Goal: Find specific page/section: Find specific page/section

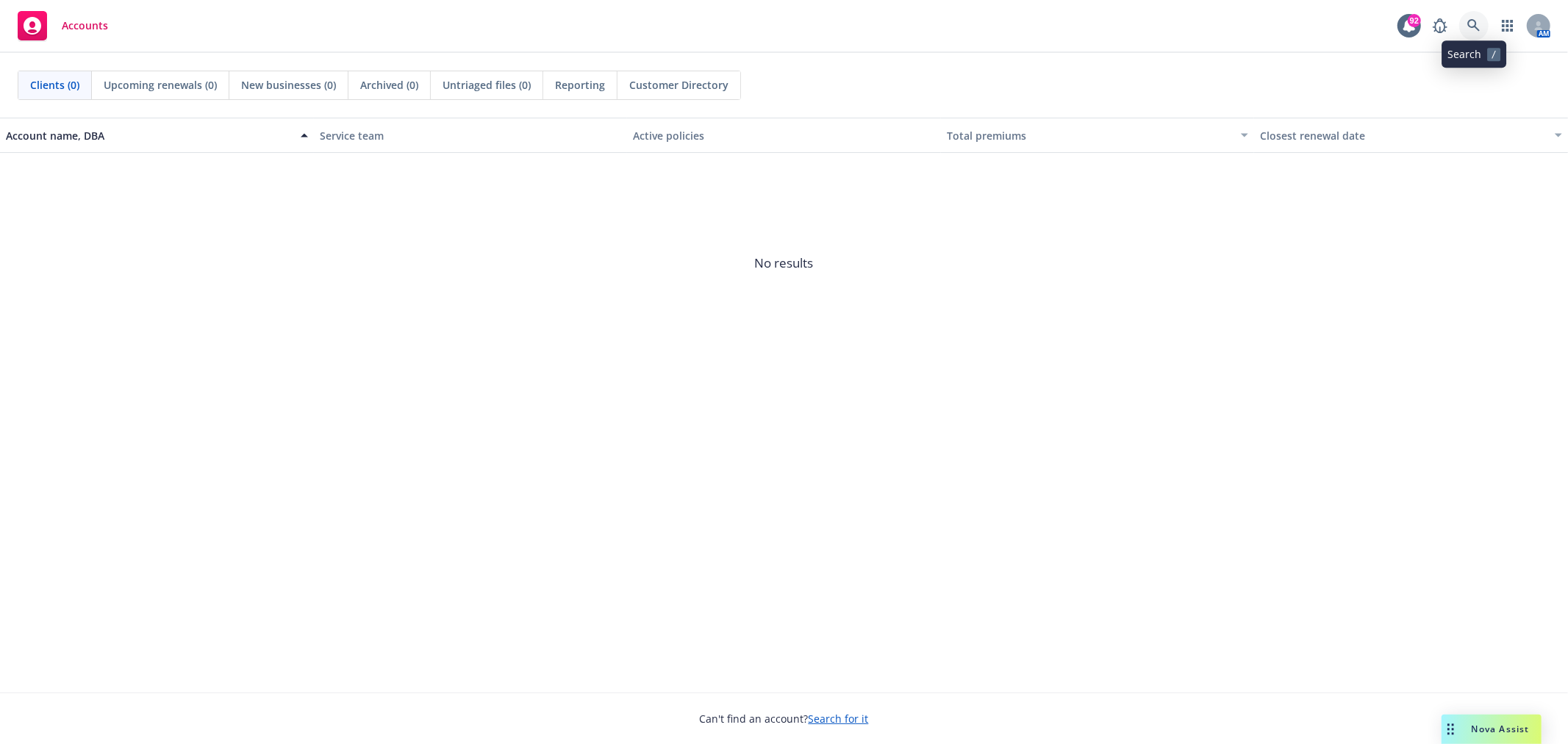
click at [1464, 28] on link at bounding box center [1474, 26] width 29 height 29
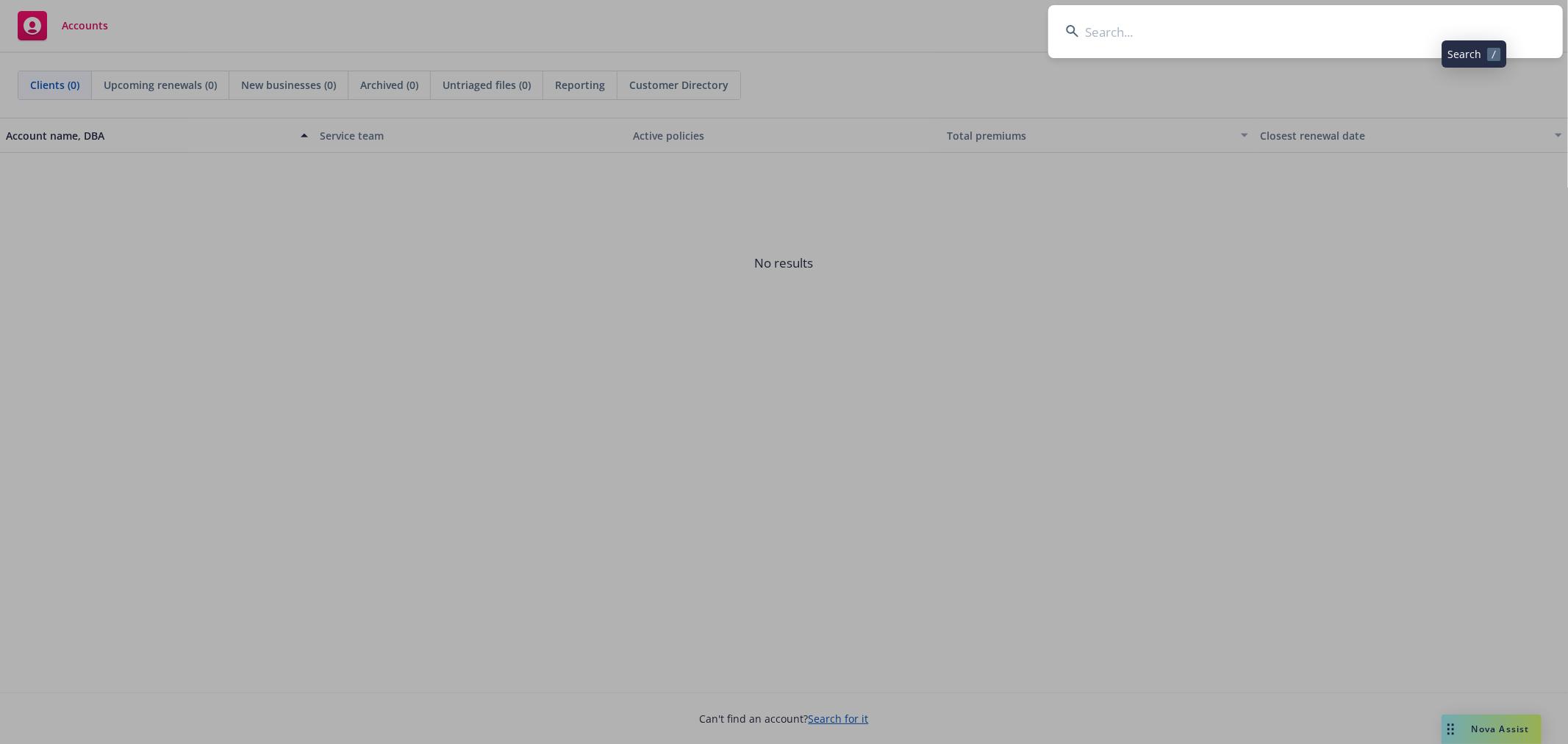
click at [1400, 46] on input at bounding box center [1305, 31] width 515 height 53
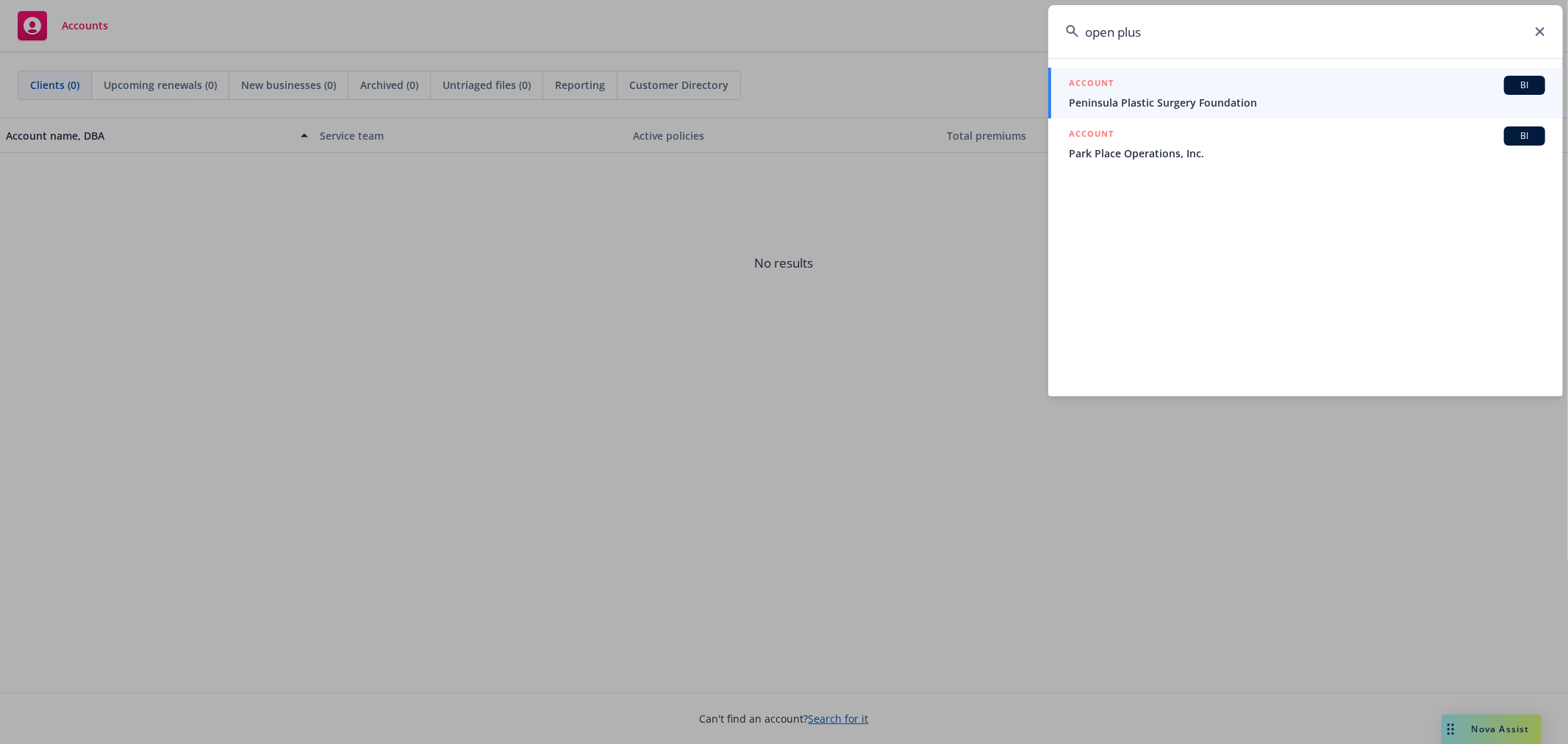
click at [1238, 56] on input "open plus" at bounding box center [1305, 31] width 515 height 53
drag, startPoint x: 1228, startPoint y: 42, endPoint x: 748, endPoint y: 41, distance: 480.0
click at [748, 41] on div "open plus ACCOUNT BI Peninsula Plastic Surgery Foundation ACCOUNT BI Park Place…" at bounding box center [784, 372] width 1568 height 744
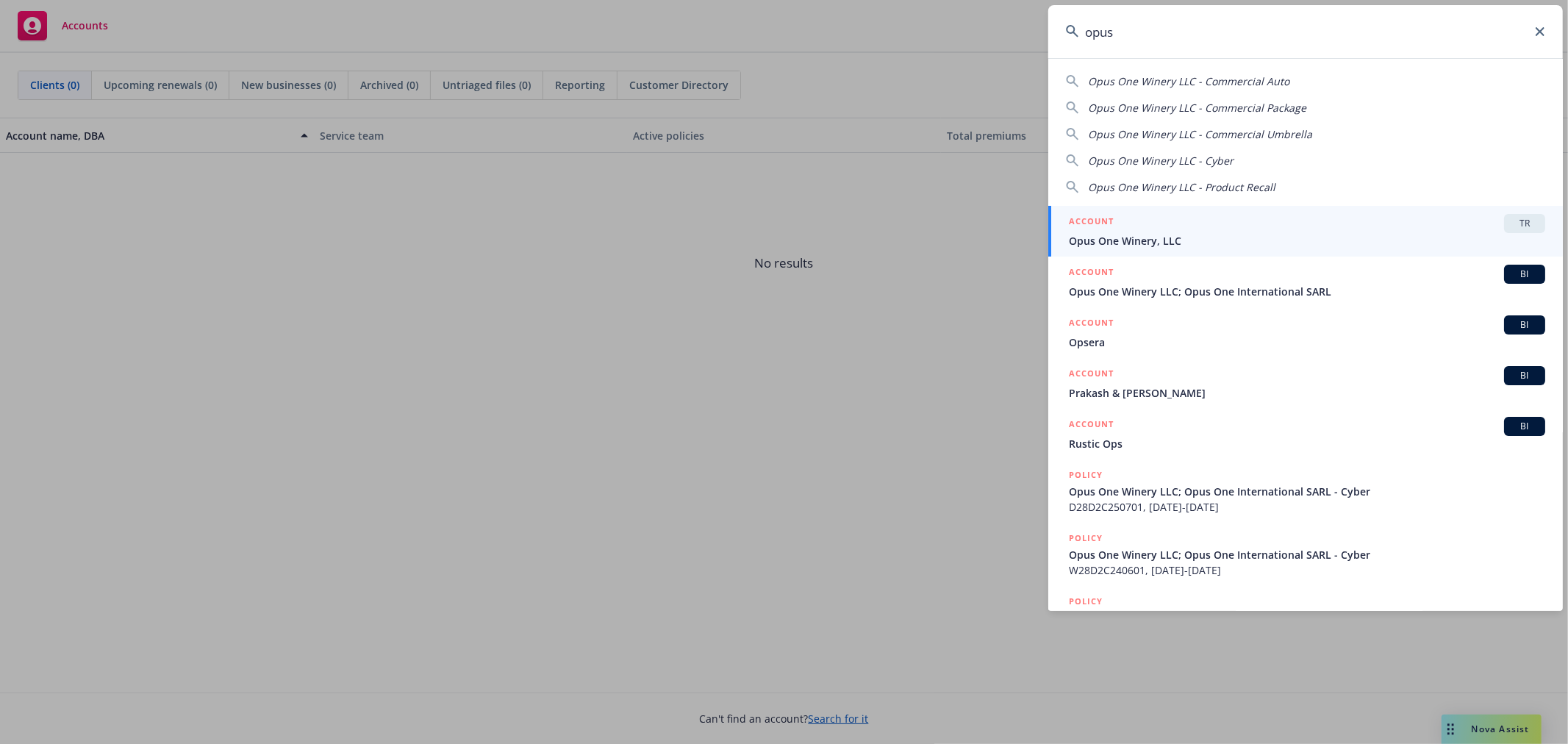
type input "opus"
click at [1525, 219] on span "TR" at bounding box center [1525, 223] width 29 height 13
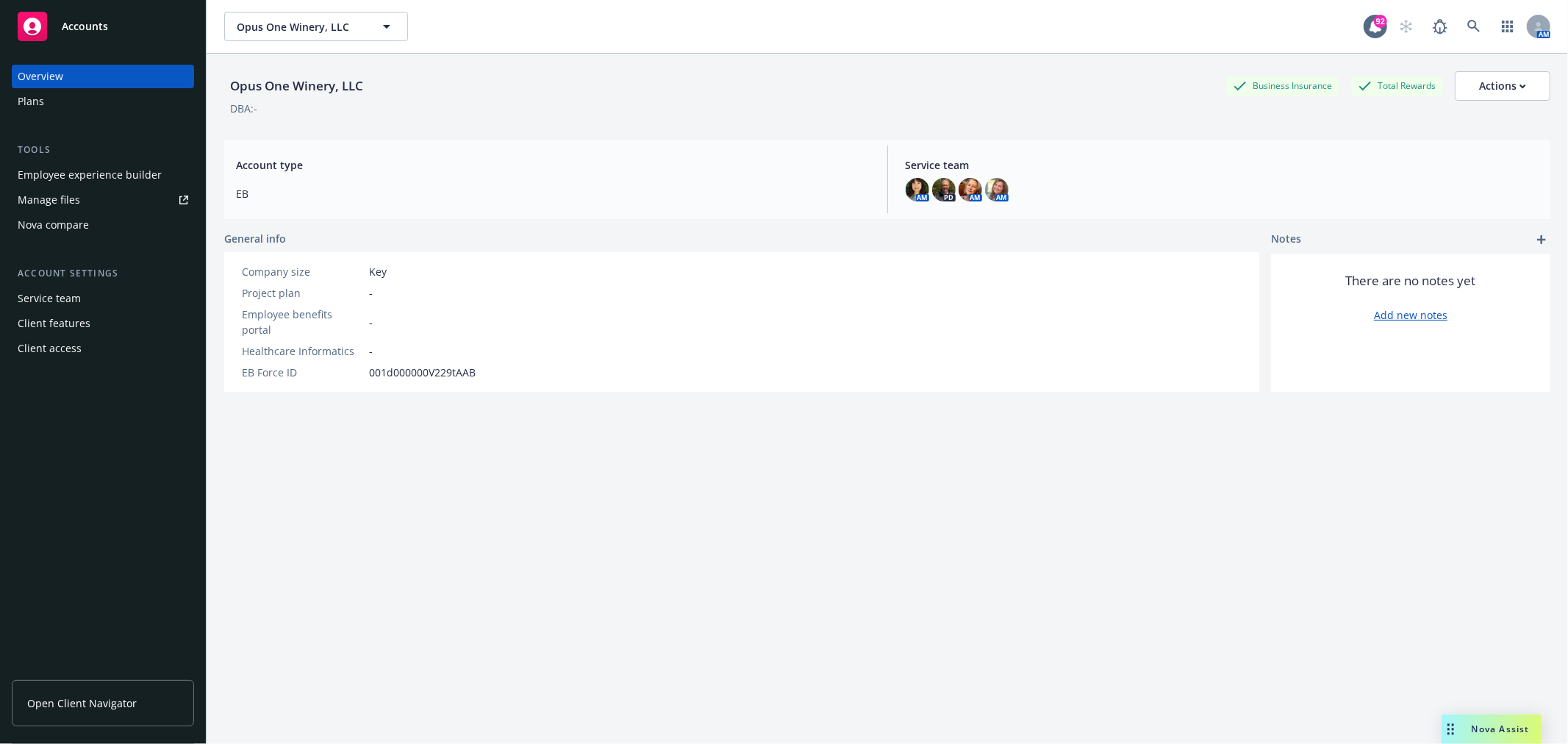
click at [52, 168] on div "Employee experience builder" at bounding box center [89, 175] width 144 height 23
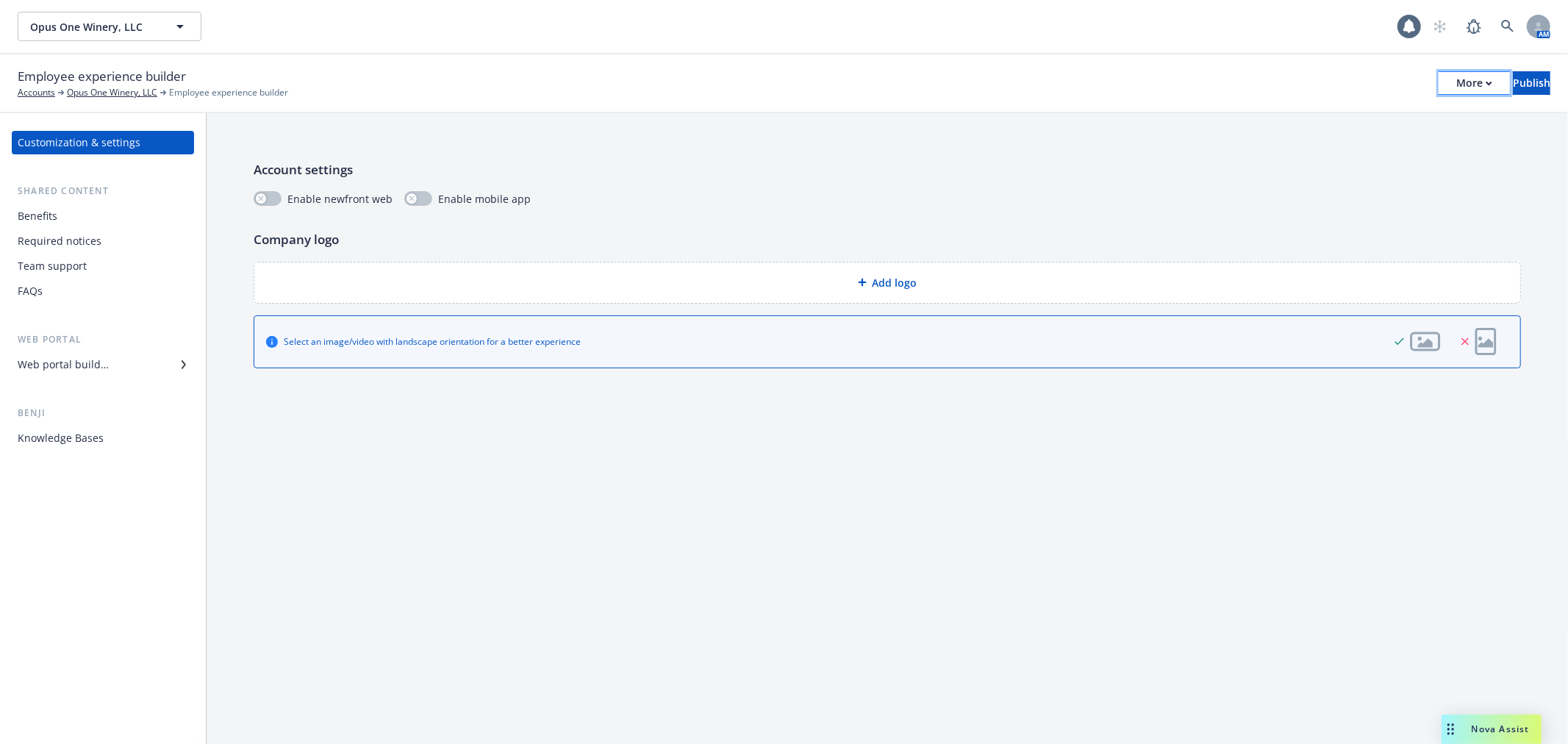
click at [1456, 72] on div "More" at bounding box center [1475, 83] width 36 height 22
